Goal: Transaction & Acquisition: Purchase product/service

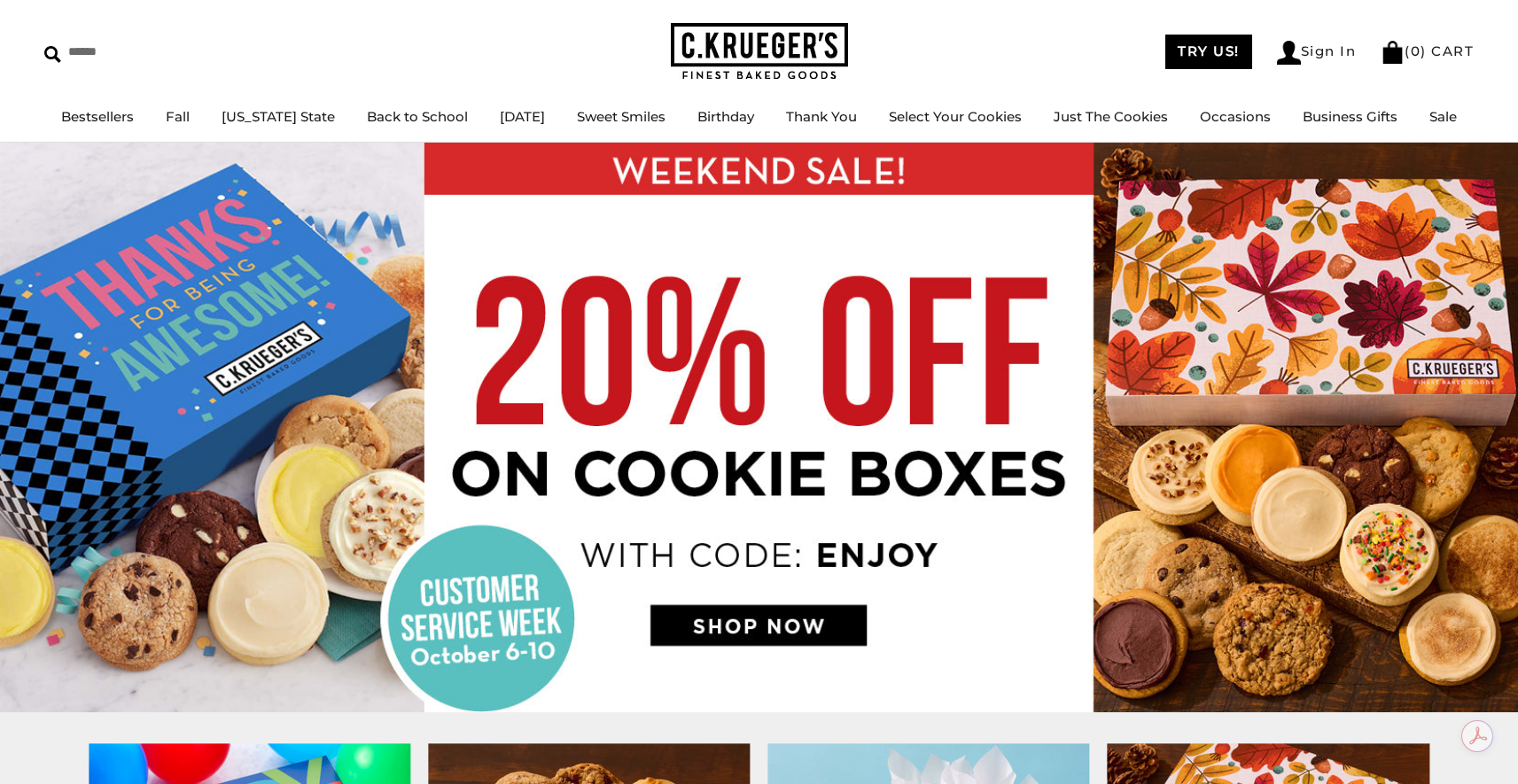
click at [802, 622] on img at bounding box center [759, 428] width 1518 height 570
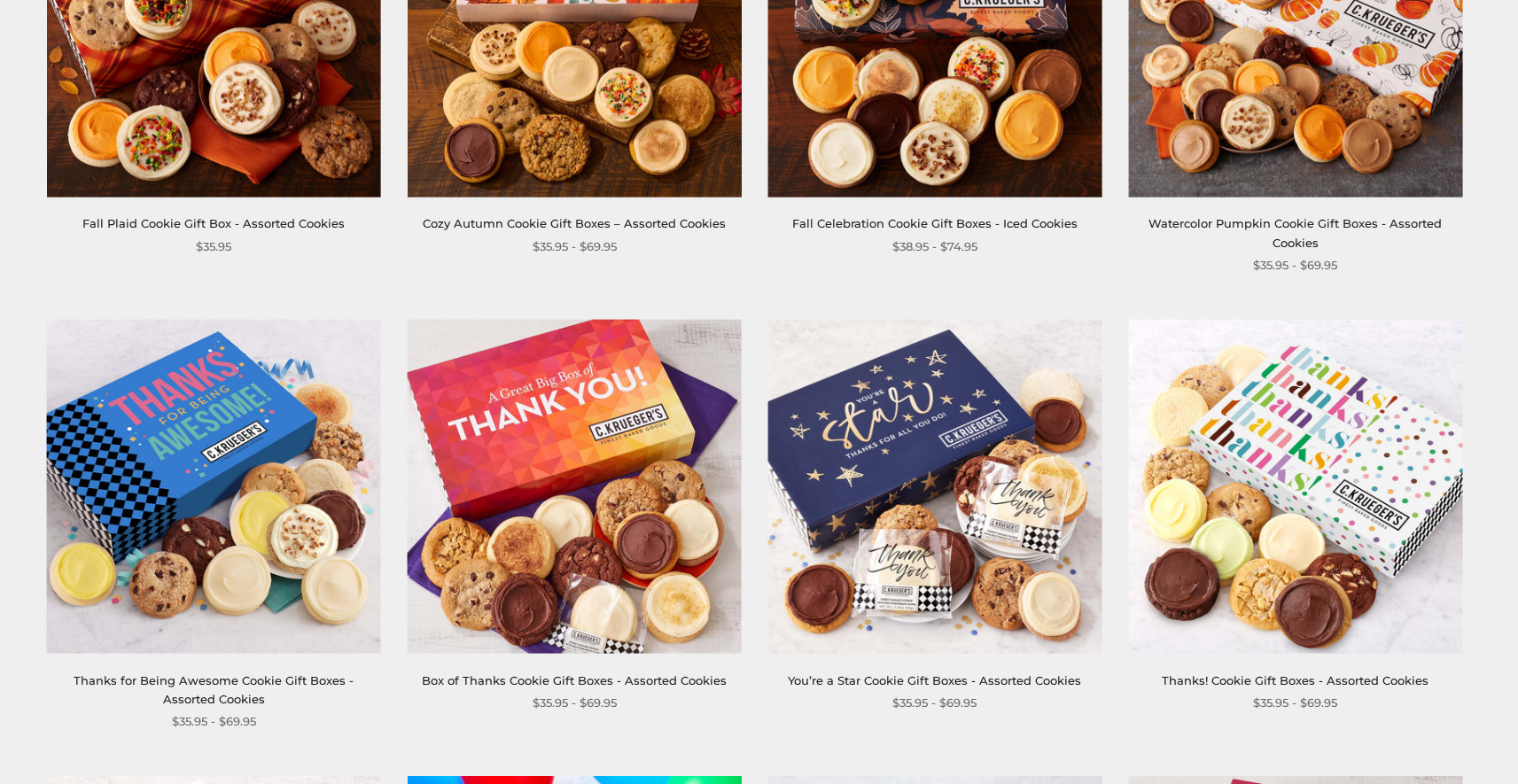
scroll to position [469, 0]
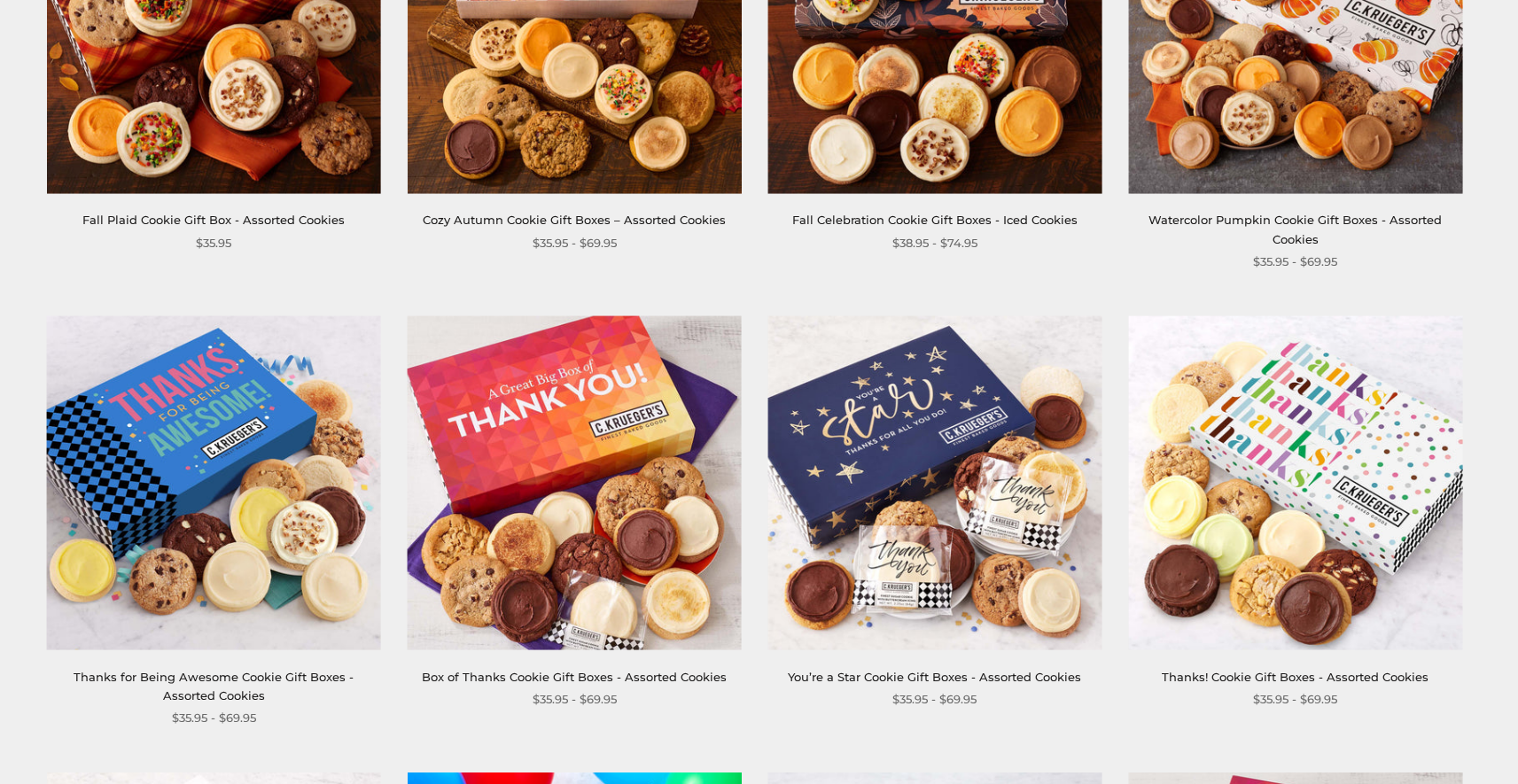
click at [938, 475] on img at bounding box center [934, 483] width 334 height 334
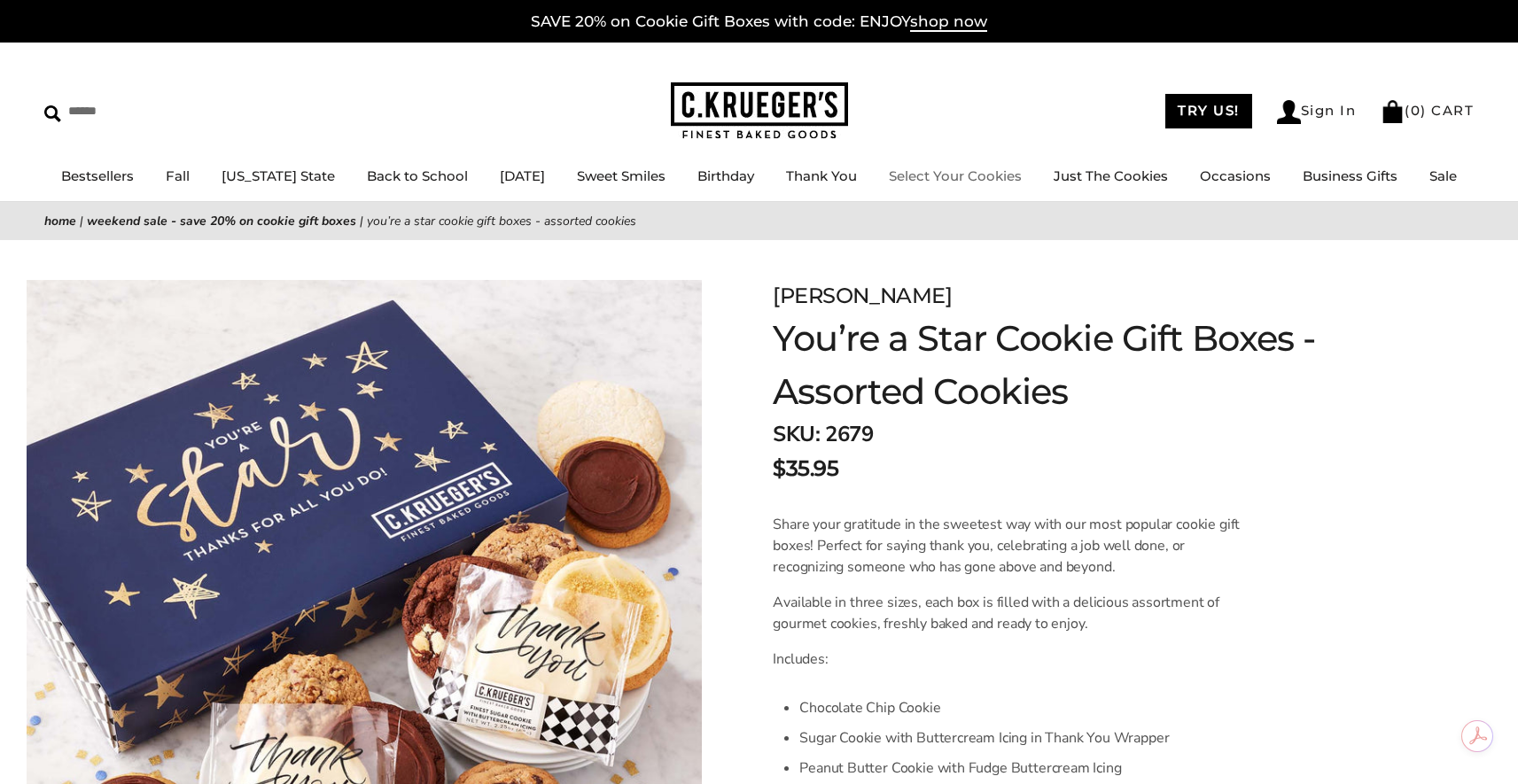
click at [773, 90] on img at bounding box center [759, 111] width 177 height 57
